Goal: Task Accomplishment & Management: Complete application form

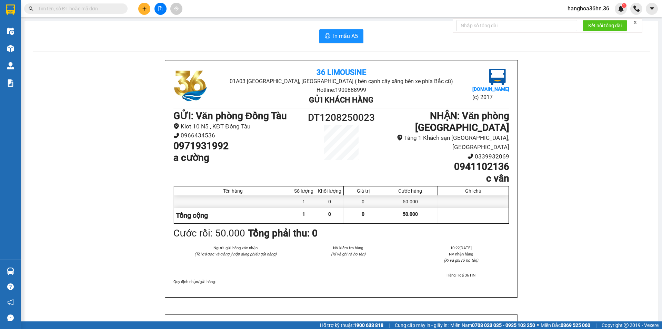
click at [142, 7] on icon "plus" at bounding box center [144, 8] width 5 height 5
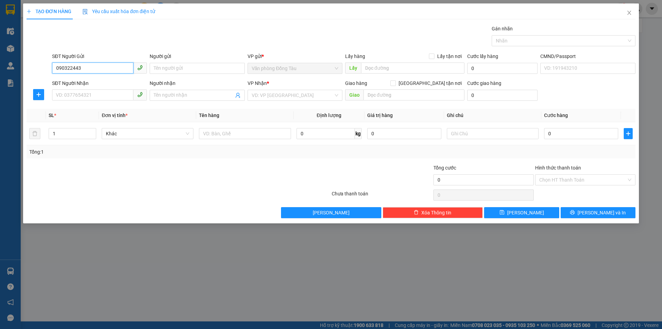
type input "0903224433"
click at [105, 80] on div "0903224433 - [GEOGRAPHIC_DATA]" at bounding box center [99, 82] width 87 height 8
type input "anh sơn"
type input "0903224433"
click at [101, 93] on input "SĐT Người Nhận" at bounding box center [92, 94] width 81 height 11
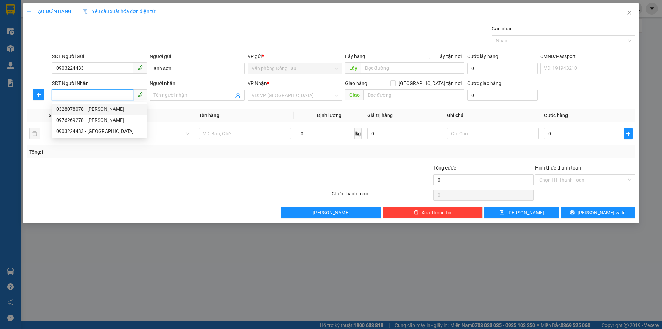
click at [97, 109] on div "0328078078 - [PERSON_NAME]" at bounding box center [99, 109] width 87 height 8
type input "0328078078"
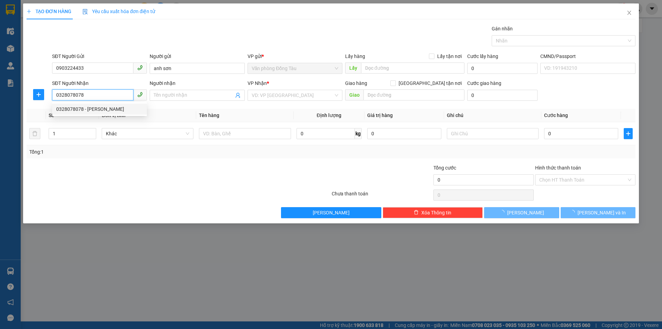
type input "anh quỳnh"
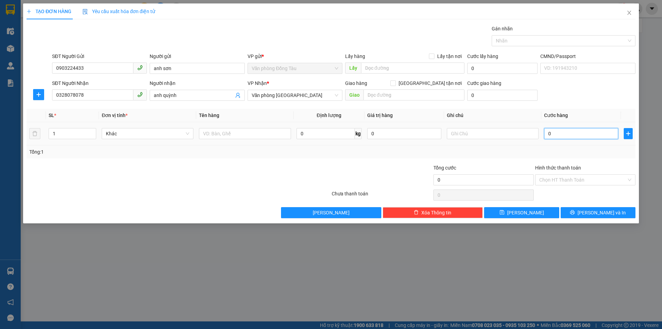
click at [561, 132] on input "0" at bounding box center [581, 133] width 74 height 11
type input "3"
type input "30"
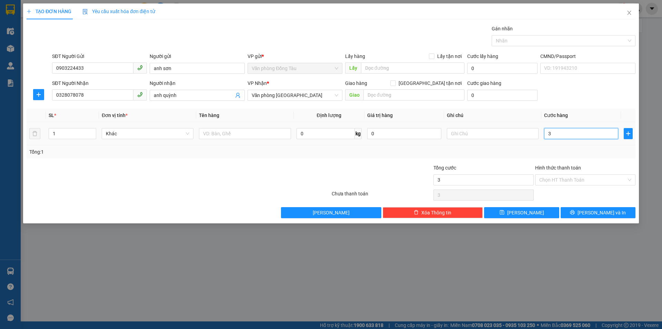
type input "30"
type input "300"
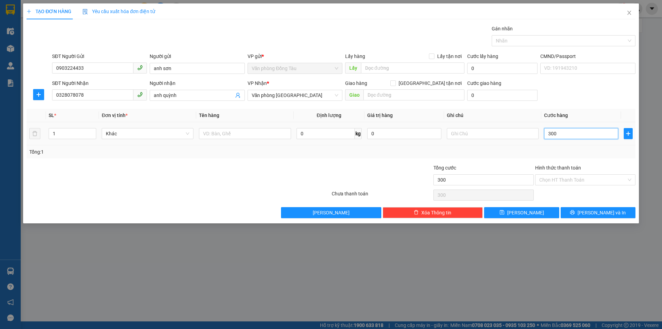
type input "3.000"
type input "30.000"
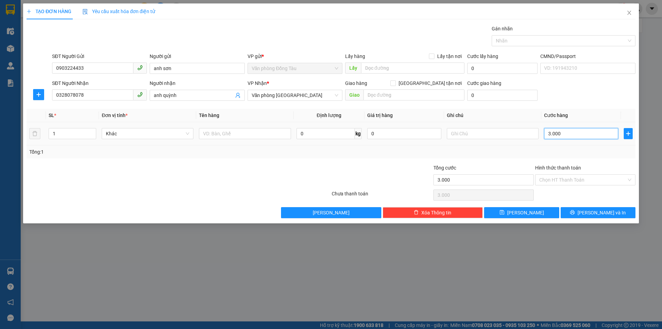
type input "30.000"
click at [585, 179] on input "Hình thức thanh toán" at bounding box center [582, 180] width 87 height 10
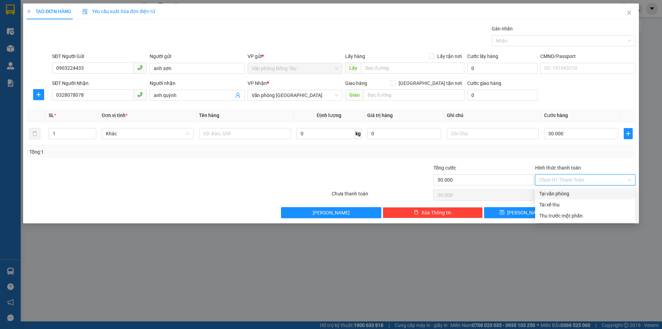
click at [580, 193] on div "Tại văn phòng" at bounding box center [585, 194] width 92 height 8
type input "0"
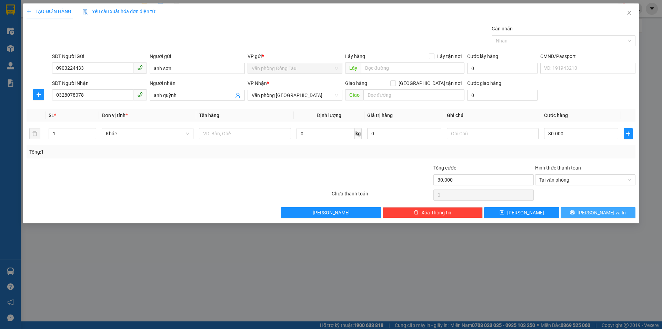
click at [608, 214] on span "[PERSON_NAME] và In" at bounding box center [602, 213] width 48 height 8
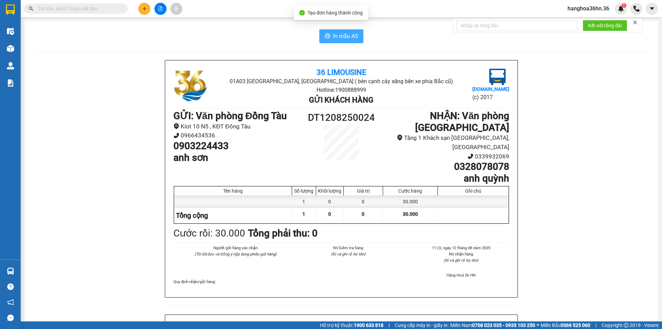
click at [340, 36] on span "In mẫu A5" at bounding box center [345, 36] width 25 height 9
click at [140, 3] on div at bounding box center [160, 9] width 52 height 12
click at [140, 8] on button at bounding box center [144, 9] width 12 height 12
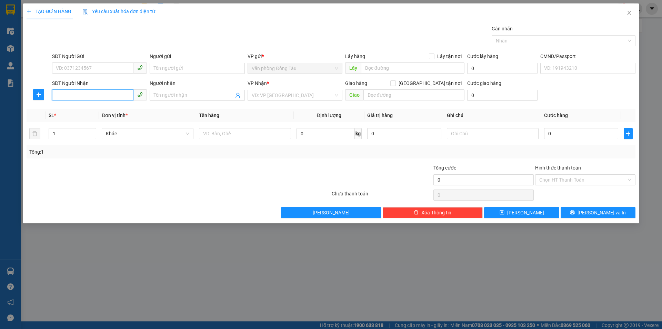
click at [101, 95] on input "SĐT Người Nhận" at bounding box center [92, 94] width 81 height 11
type input "0939462833"
click at [193, 96] on input "Người nhận" at bounding box center [194, 95] width 80 height 8
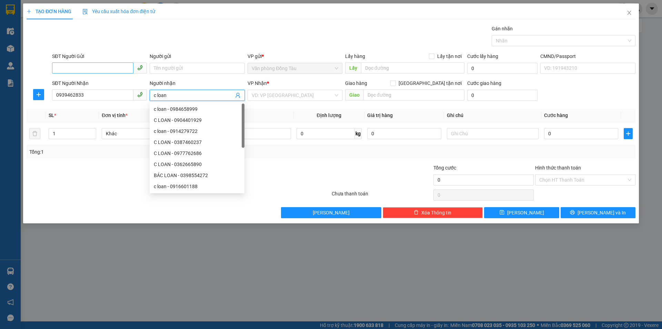
type input "c loan"
click at [79, 67] on input "SĐT Người Gửi" at bounding box center [92, 67] width 81 height 11
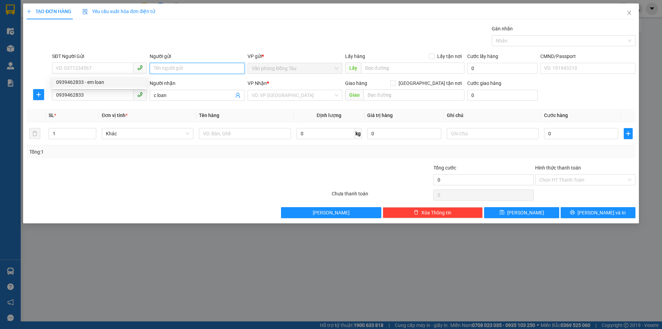
click at [192, 66] on input "Người gửi" at bounding box center [197, 68] width 95 height 11
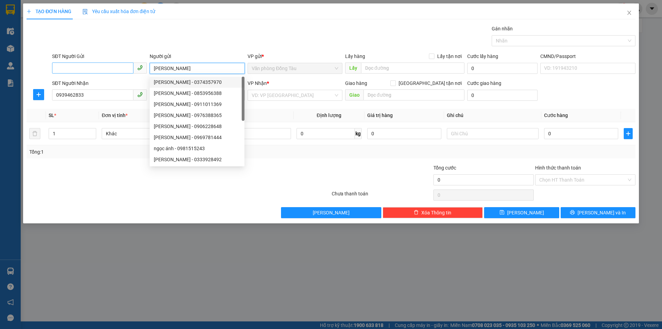
type input "[PERSON_NAME]"
click at [87, 69] on input "SĐT Người Gửi" at bounding box center [92, 67] width 81 height 11
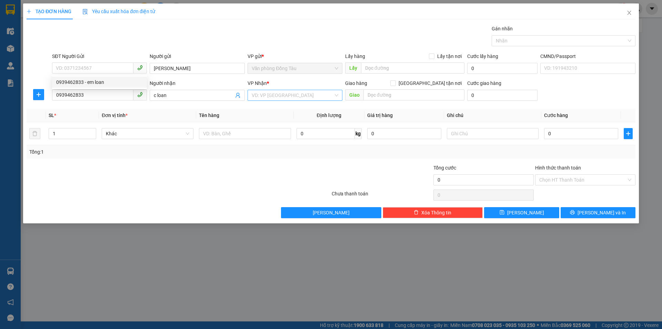
click at [295, 90] on input "search" at bounding box center [293, 95] width 82 height 10
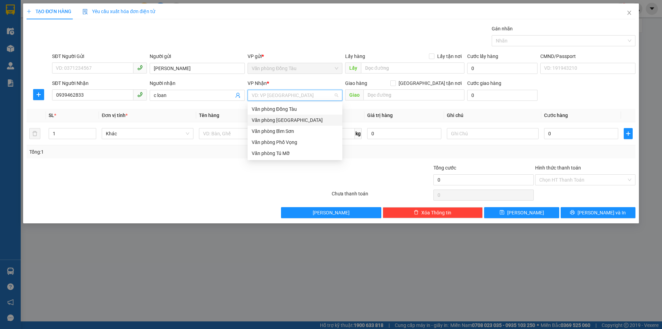
click at [294, 118] on div "Văn phòng [GEOGRAPHIC_DATA]" at bounding box center [295, 120] width 87 height 8
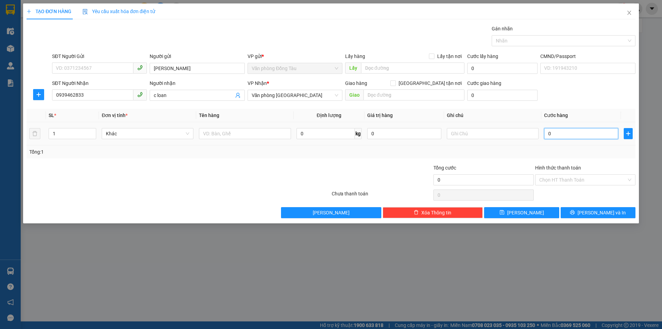
click at [550, 133] on input "0" at bounding box center [581, 133] width 74 height 11
type input "3"
type input "30"
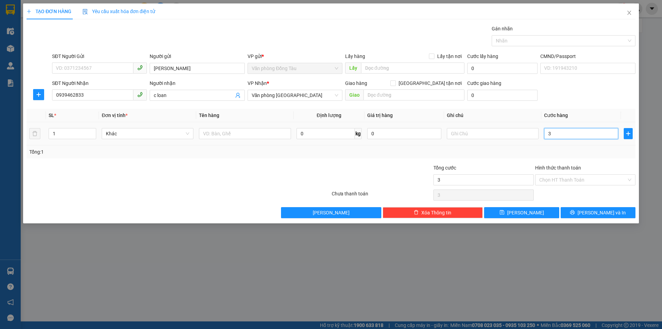
type input "30"
type input "300"
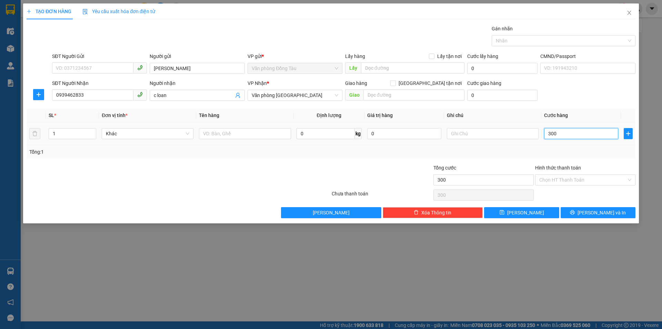
type input "3.000"
type input "30.000"
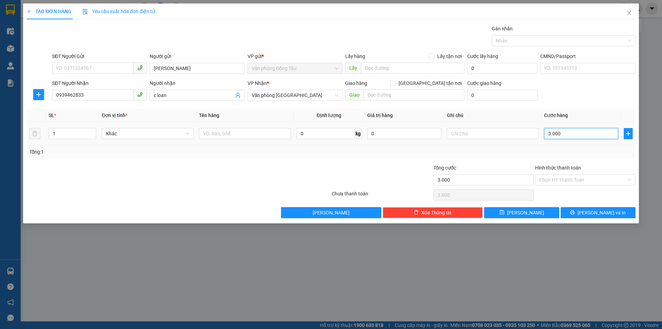
type input "30.000"
click at [81, 68] on input "SĐT Người Gửi" at bounding box center [92, 67] width 81 height 11
type input "0966430889"
click at [575, 177] on input "Hình thức thanh toán" at bounding box center [582, 180] width 87 height 10
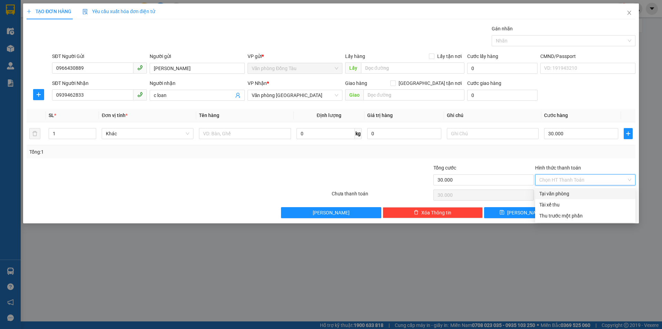
click at [575, 194] on div "Tại văn phòng" at bounding box center [585, 194] width 92 height 8
type input "0"
click at [590, 213] on button "[PERSON_NAME] và In" at bounding box center [598, 212] width 75 height 11
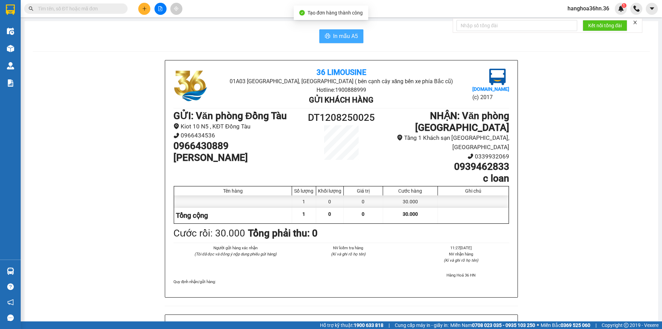
click at [344, 38] on span "In mẫu A5" at bounding box center [345, 36] width 25 height 9
click at [144, 9] on icon "plus" at bounding box center [144, 8] width 4 height 0
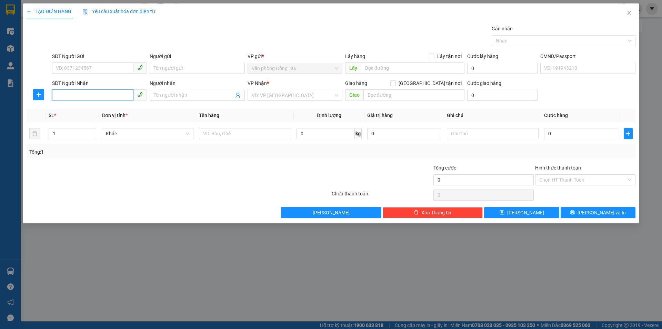
click at [80, 91] on input "SĐT Người Nhận" at bounding box center [92, 94] width 81 height 11
type input "0977416899"
click at [160, 93] on input "Người nhận" at bounding box center [194, 95] width 80 height 8
type input "[PERSON_NAME]"
click at [108, 68] on input "SĐT Người Gửi" at bounding box center [92, 67] width 81 height 11
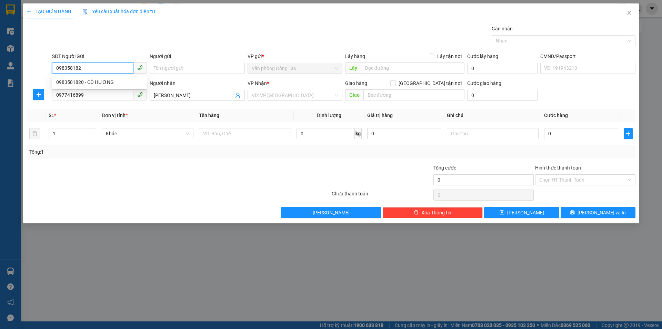
type input "0983581820"
click at [102, 80] on div "0983581820 - CÔ HƯƠNG" at bounding box center [99, 82] width 87 height 8
type input "CÔ HƯƠNG"
type input "0983581820"
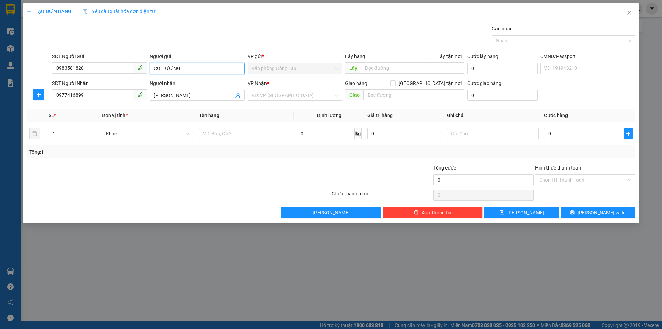
click at [160, 69] on input "CÔ HƯƠNG" at bounding box center [197, 68] width 95 height 11
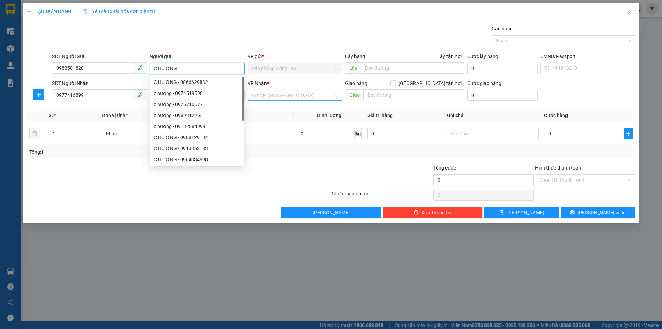
type input "C HƯƠNG"
click at [300, 96] on input "search" at bounding box center [293, 95] width 82 height 10
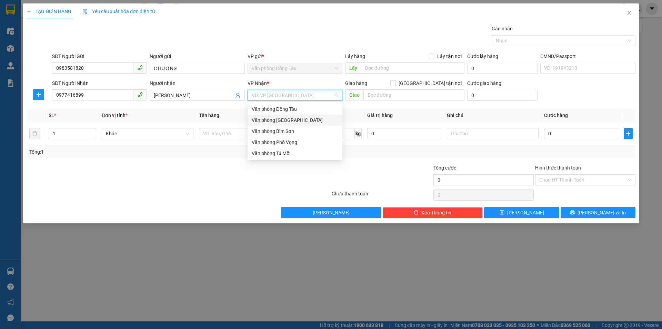
click at [291, 119] on div "Văn phòng [GEOGRAPHIC_DATA]" at bounding box center [295, 120] width 87 height 8
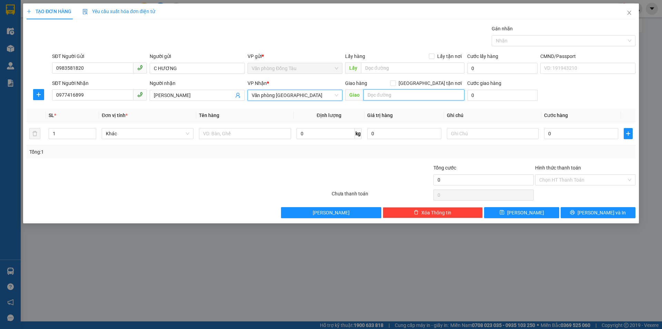
click at [399, 92] on input "text" at bounding box center [413, 94] width 101 height 11
type input "2 [PERSON_NAME]"
click at [471, 92] on input "0" at bounding box center [502, 95] width 70 height 11
type input "3"
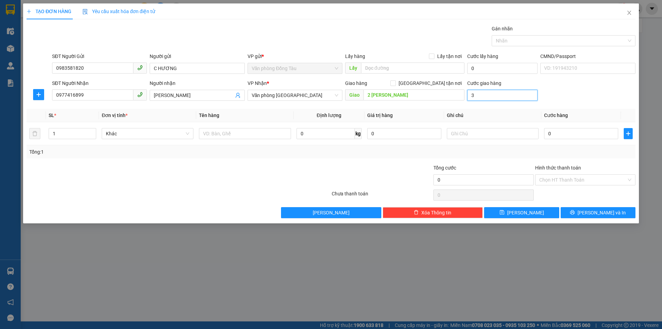
type input "3"
type input "30"
type input "300"
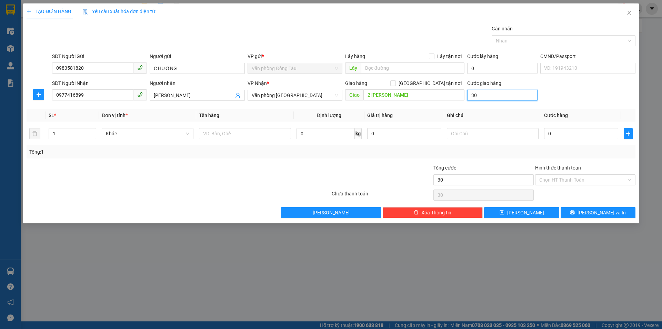
type input "300"
type input "3.000"
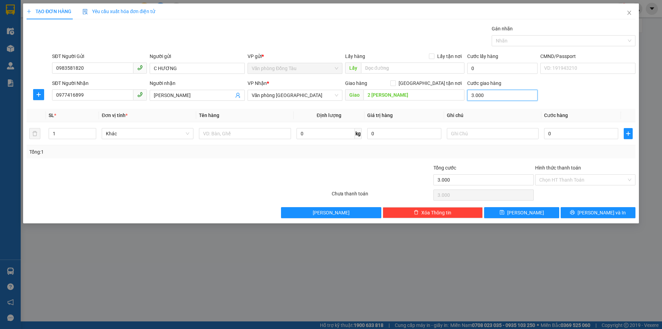
type input "30.000"
click at [559, 135] on input "0" at bounding box center [581, 133] width 74 height 11
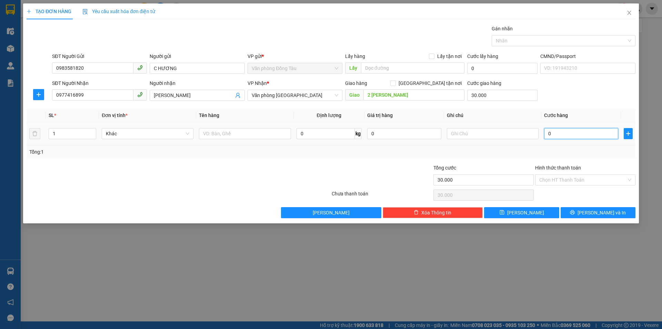
type input "3"
type input "30.003"
type input "30"
type input "30.030"
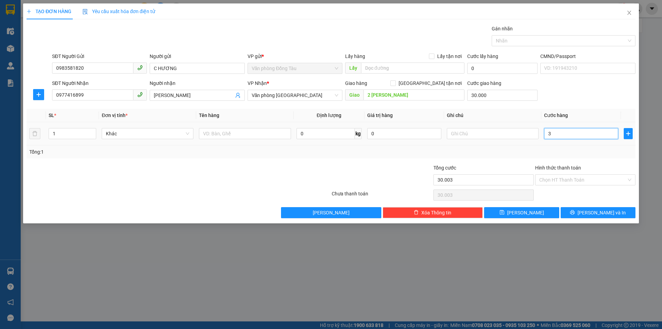
type input "30.030"
type input "300"
type input "30.300"
type input "3.000"
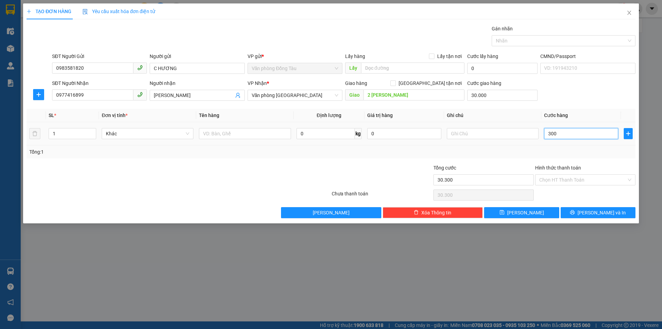
type input "33.000"
type input "30.000"
type input "60.000"
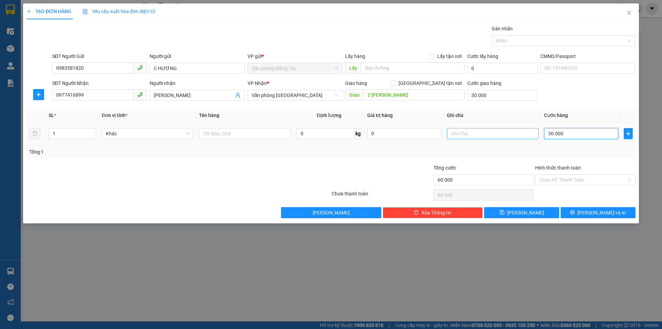
type input "30.000"
click at [491, 130] on input "text" at bounding box center [493, 133] width 92 height 11
type input "v"
type input "VỀ SHIP LUÔN CHO KHÁCH..HỒ SƠ GẤP"
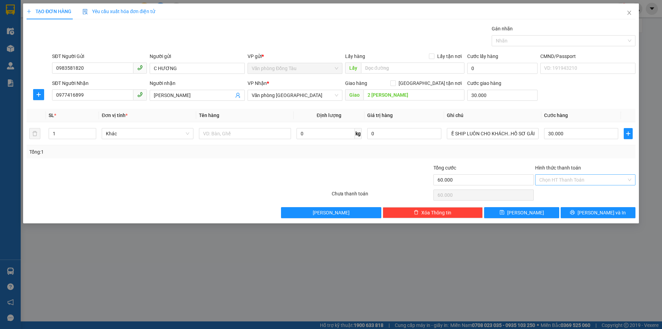
click at [587, 179] on input "Hình thức thanh toán" at bounding box center [582, 180] width 87 height 10
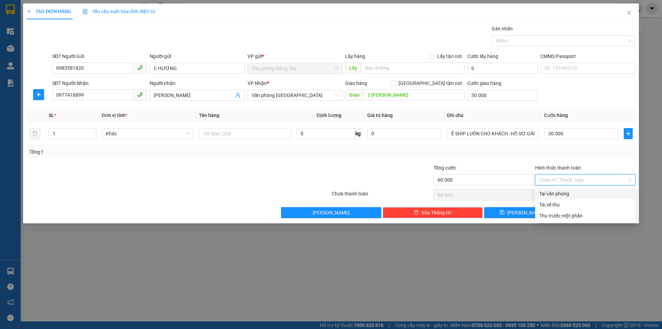
scroll to position [0, 0]
click at [572, 192] on div "Tại văn phòng" at bounding box center [585, 194] width 92 height 8
type input "0"
click at [575, 215] on icon "printer" at bounding box center [572, 212] width 5 height 5
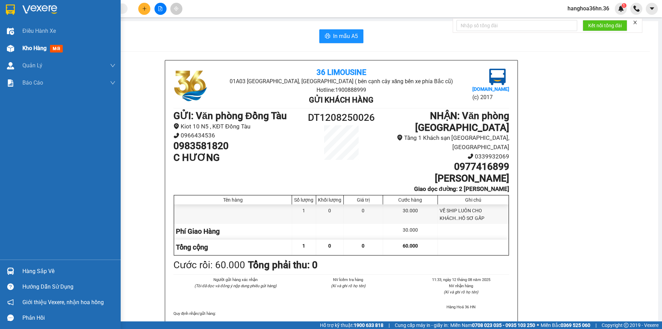
click at [33, 47] on span "Kho hàng" at bounding box center [34, 48] width 24 height 7
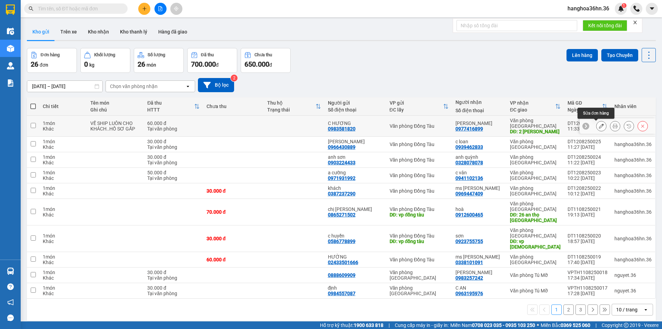
click at [599, 126] on icon at bounding box center [601, 125] width 5 height 5
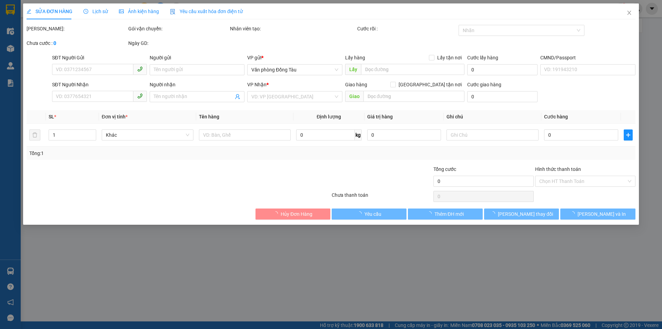
type input "0983581820"
type input "C HƯƠNG"
type input "0977416899"
type input "[PERSON_NAME]"
type input "2 [PERSON_NAME]"
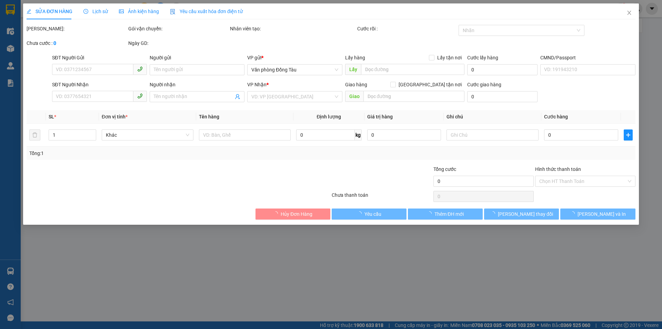
type input "30.000"
type input "60.000"
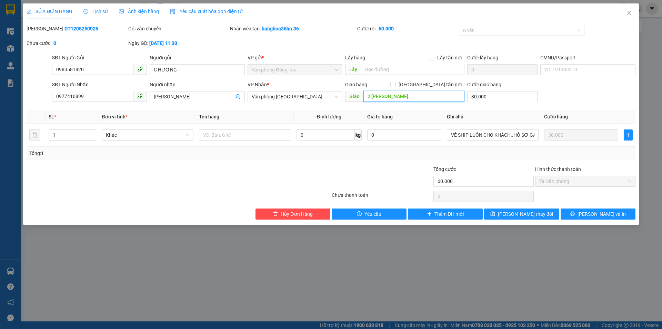
click at [406, 94] on input "2 [PERSON_NAME]" at bounding box center [413, 96] width 101 height 11
click at [405, 96] on input "2 [PERSON_NAME]" at bounding box center [413, 96] width 101 height 11
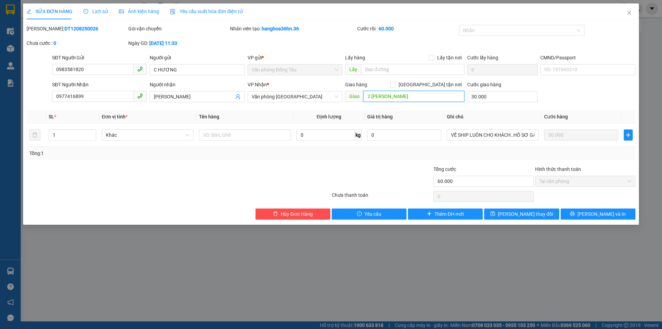
click at [405, 96] on input "2 [PERSON_NAME]" at bounding box center [413, 96] width 101 height 11
click at [408, 98] on input "2 [PERSON_NAME]" at bounding box center [413, 96] width 101 height 11
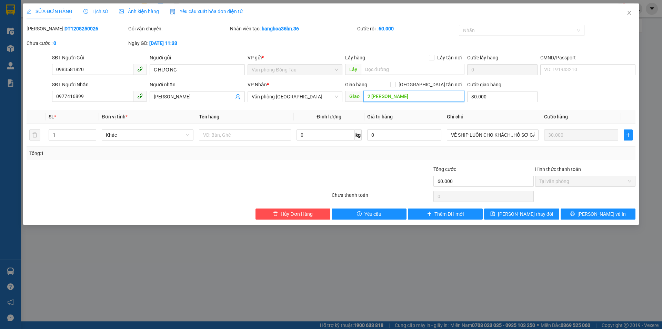
click at [410, 98] on input "2 [PERSON_NAME]" at bounding box center [413, 96] width 101 height 11
click at [432, 112] on th "Giá trị hàng" at bounding box center [405, 116] width 80 height 13
click at [399, 98] on input "2 [PERSON_NAME]" at bounding box center [413, 96] width 101 height 11
click at [398, 98] on input "2 [PERSON_NAME]" at bounding box center [413, 96] width 101 height 11
type input "2 [PERSON_NAME] ( NGÂN HÀNG VIB)"
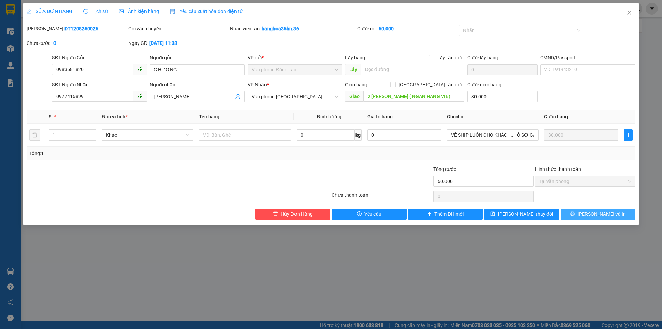
click at [592, 213] on span "[PERSON_NAME] và In" at bounding box center [602, 214] width 48 height 8
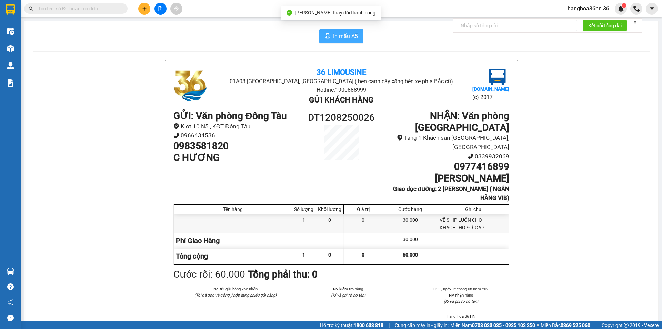
click at [333, 38] on span "In mẫu A5" at bounding box center [345, 36] width 25 height 9
click at [334, 39] on span "In mẫu A5" at bounding box center [345, 36] width 25 height 9
click at [142, 3] on button at bounding box center [144, 9] width 12 height 12
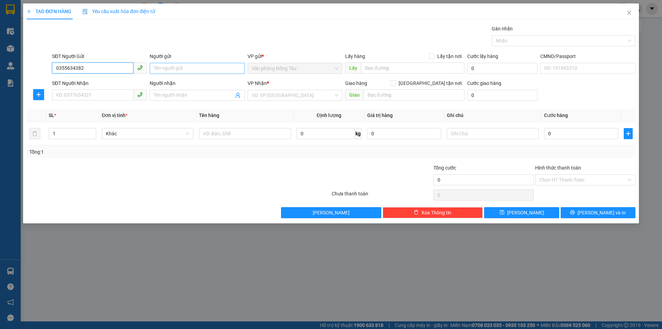
type input "0355634382"
click at [191, 70] on input "Người gửi" at bounding box center [197, 68] width 95 height 11
type input "TIỆM TƠ TẰM"
click at [63, 98] on input "SĐT Người Nhận" at bounding box center [92, 94] width 81 height 11
type input "0946281667"
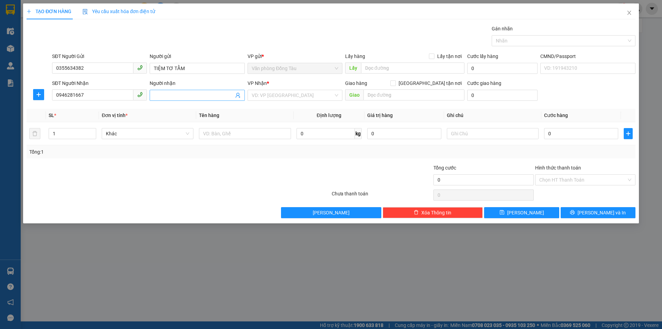
click at [180, 91] on span at bounding box center [197, 95] width 95 height 11
type input "[PERSON_NAME]"
click at [302, 94] on input "search" at bounding box center [293, 95] width 82 height 10
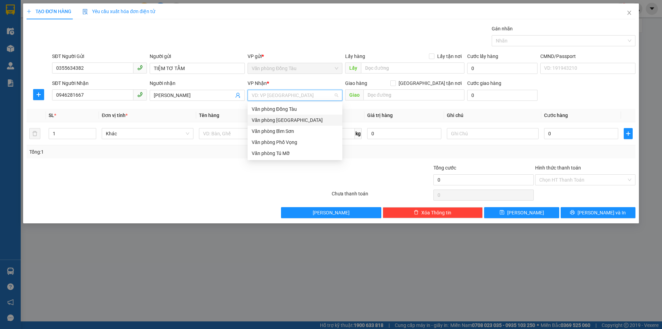
click at [287, 119] on div "Văn phòng [GEOGRAPHIC_DATA]" at bounding box center [295, 120] width 87 height 8
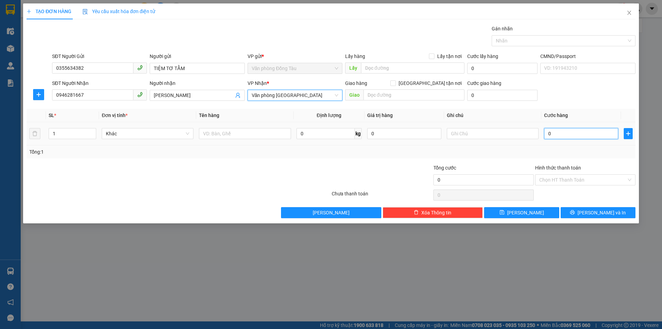
click at [557, 132] on input "0" at bounding box center [581, 133] width 74 height 11
type input "3"
type input "30"
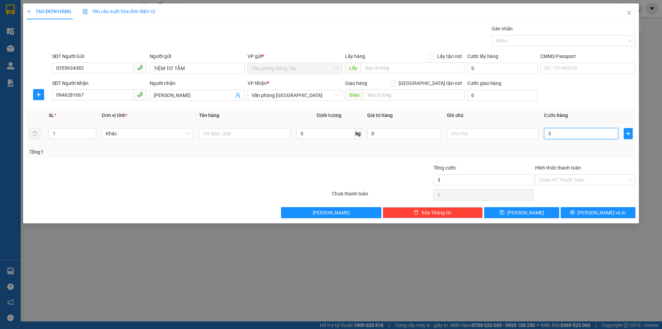
type input "30"
type input "300"
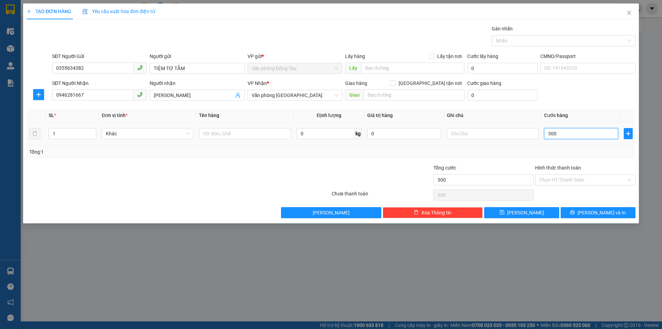
type input "3.000"
type input "30.000"
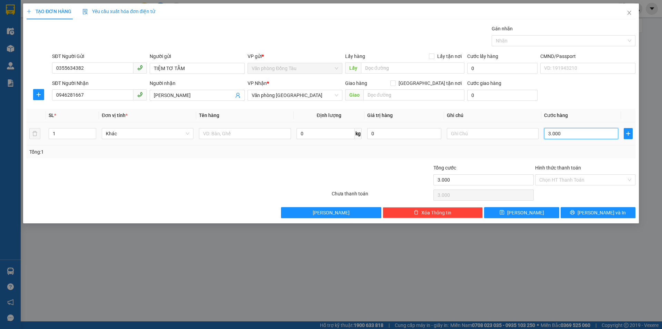
type input "30.000"
click at [591, 214] on button "[PERSON_NAME] và In" at bounding box center [598, 212] width 75 height 11
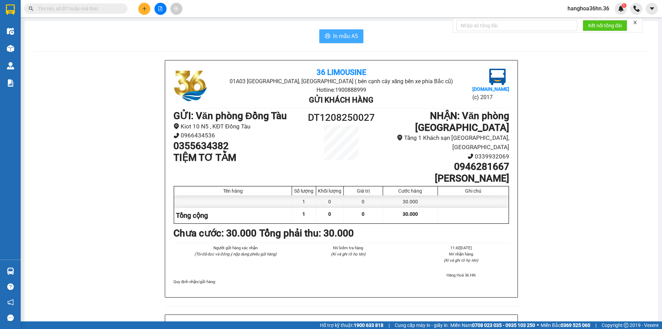
click at [339, 37] on span "In mẫu A5" at bounding box center [345, 36] width 25 height 9
click at [150, 5] on div at bounding box center [160, 9] width 52 height 12
click at [140, 8] on button at bounding box center [144, 9] width 12 height 12
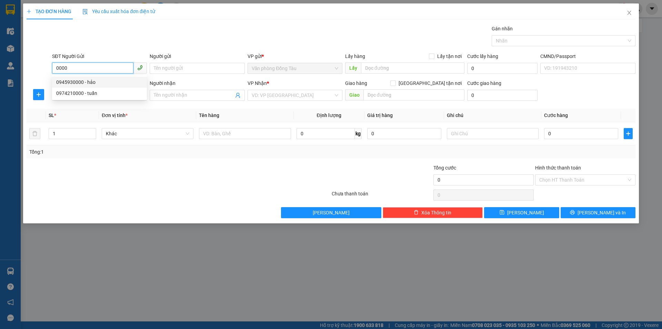
click at [106, 79] on div "0945930000 - hảo" at bounding box center [99, 82] width 87 height 8
type input "0945930000"
type input "hảo"
type input "0945930000"
click at [98, 96] on input "SĐT Người Nhận" at bounding box center [92, 94] width 81 height 11
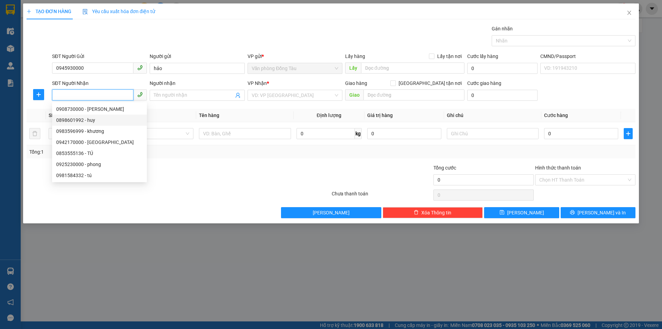
click at [94, 119] on div "0898601992 - huy" at bounding box center [99, 120] width 87 height 8
type input "0898601992"
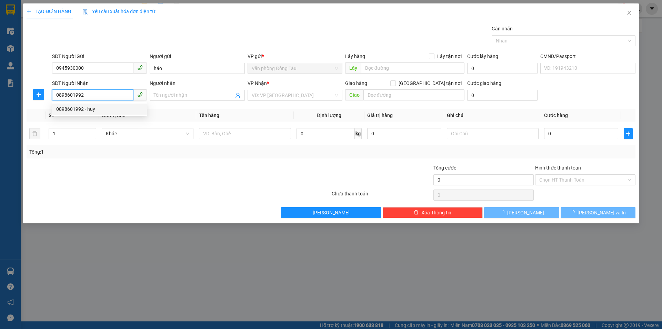
type input "huy"
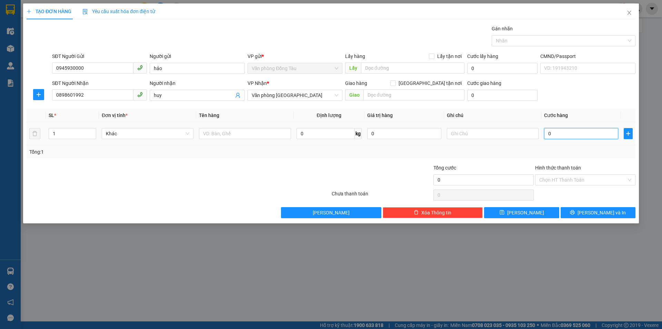
click at [570, 131] on input "0" at bounding box center [581, 133] width 74 height 11
type input "3"
type input "30"
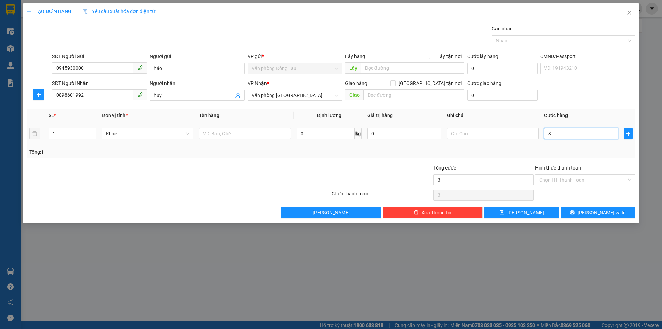
type input "30"
type input "300"
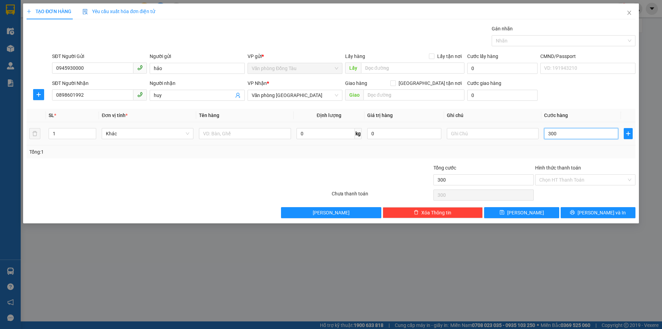
type input "3.000"
type input "30.000"
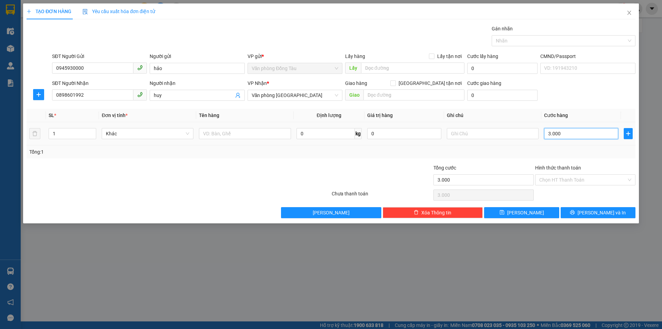
type input "30.000"
click at [603, 211] on span "[PERSON_NAME] và In" at bounding box center [602, 213] width 48 height 8
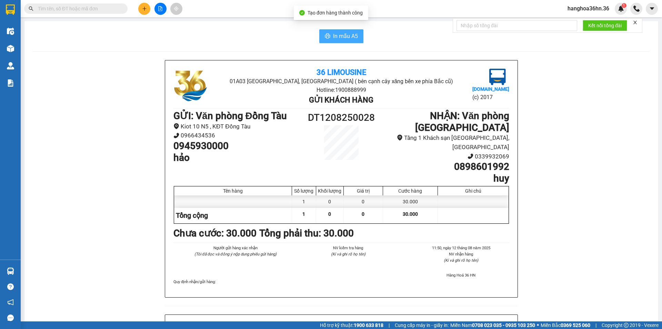
click at [320, 33] on button "In mẫu A5" at bounding box center [341, 36] width 44 height 14
click at [326, 36] on icon "printer" at bounding box center [327, 35] width 5 height 5
